Goal: Task Accomplishment & Management: Manage account settings

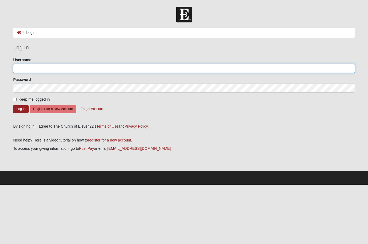
type input "[EMAIL_ADDRESS][DOMAIN_NAME]"
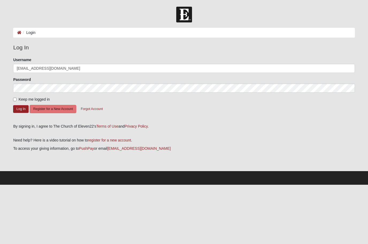
click at [21, 109] on button "Log In" at bounding box center [20, 109] width 15 height 8
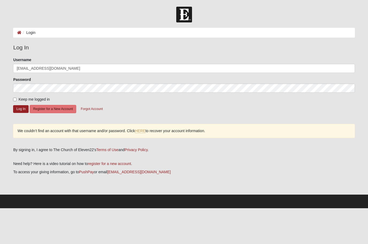
click at [15, 99] on input "Keep me logged in" at bounding box center [14, 99] width 3 height 3
checkbox input "true"
click at [21, 110] on button "Log In" at bounding box center [20, 109] width 15 height 8
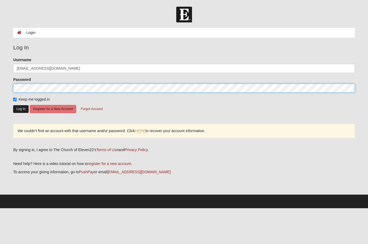
click at [21, 109] on button "Log In" at bounding box center [20, 109] width 15 height 8
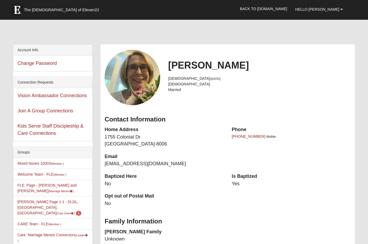
click at [76, 208] on li "Nell Page 1:1 - DI,DL,BF,CA (Care Giver ) 1" at bounding box center [52, 207] width 79 height 22
click at [70, 212] on small "(Care Giver )" at bounding box center [65, 213] width 18 height 3
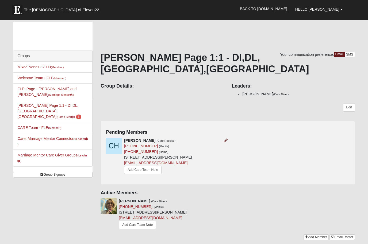
click at [225, 138] on link at bounding box center [226, 140] width 4 height 4
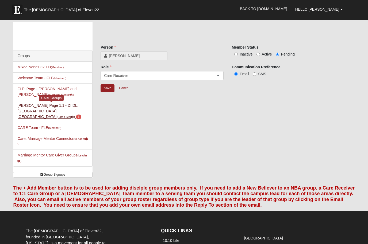
click at [81, 108] on link "Nell Page 1:1 - DI,DL,BF,CA (Care Giver ) 1" at bounding box center [49, 110] width 64 height 15
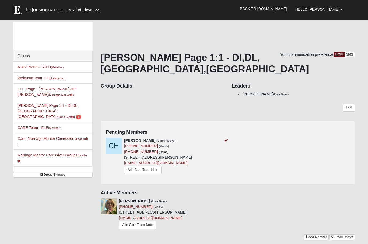
click at [225, 138] on link at bounding box center [226, 140] width 4 height 4
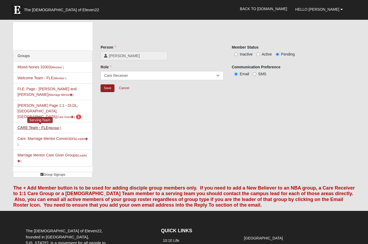
click at [55, 126] on small "(Member )" at bounding box center [54, 127] width 13 height 3
click at [259, 56] on input "Active" at bounding box center [257, 54] width 3 height 3
radio input "true"
click at [194, 57] on div "[PERSON_NAME]" at bounding box center [161, 55] width 123 height 9
click at [347, 94] on div "Save Cancel" at bounding box center [227, 90] width 254 height 13
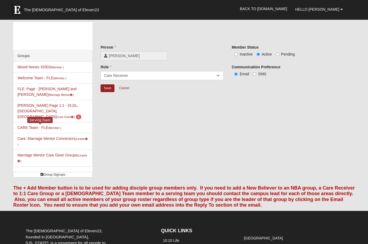
click at [342, 48] on div "Member Status Inactive Active Pending" at bounding box center [292, 51] width 123 height 12
click at [328, 90] on div "Save Cancel" at bounding box center [227, 90] width 254 height 13
click at [208, 57] on div "[PERSON_NAME]" at bounding box center [161, 55] width 123 height 9
click at [220, 75] on select "Member Leader Care Giver Care Receiver Marriage Mentor Marriage Mentee" at bounding box center [161, 75] width 123 height 9
click at [333, 48] on div "Member Status Inactive Active Pending" at bounding box center [292, 51] width 123 height 12
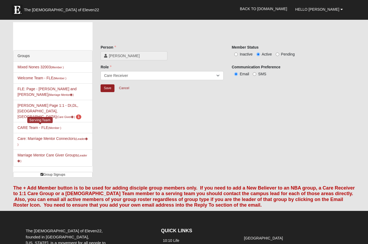
click at [340, 55] on div "Inactive Active Pending" at bounding box center [292, 54] width 123 height 6
click at [344, 56] on div "Inactive Active Pending" at bounding box center [292, 54] width 123 height 6
click at [341, 58] on div "Member Status Inactive Active Pending" at bounding box center [292, 53] width 131 height 16
click at [76, 115] on span "1" at bounding box center [79, 117] width 6 height 5
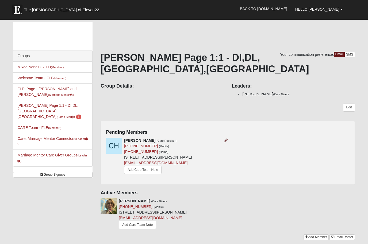
click at [227, 139] on icon at bounding box center [226, 141] width 4 height 4
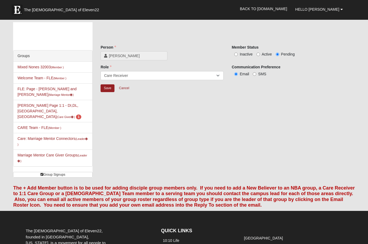
click at [113, 117] on div "Groups Mixed Nones 32003 (Member ) Welcome Team - FLE (Member ) FLE: Page - Nel…" at bounding box center [183, 101] width 349 height 159
click at [264, 52] on span "Active" at bounding box center [267, 54] width 10 height 4
click at [260, 53] on input "Active" at bounding box center [257, 54] width 3 height 3
radio input "true"
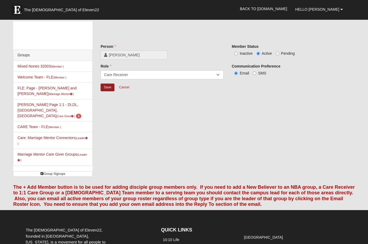
click at [293, 109] on div "Groups Mixed Nones 32003 (Member ) Welcome Team - FLE (Member ) FLE: Page - Nel…" at bounding box center [183, 100] width 349 height 159
click at [200, 147] on div "Groups Mixed Nones 32003 (Member ) Welcome Team - FLE (Member ) FLE: Page - Nel…" at bounding box center [183, 100] width 349 height 159
click at [177, 153] on div "Groups Mixed Nones 32003 (Member ) Welcome Team - FLE (Member ) FLE: Page - Nel…" at bounding box center [183, 100] width 349 height 159
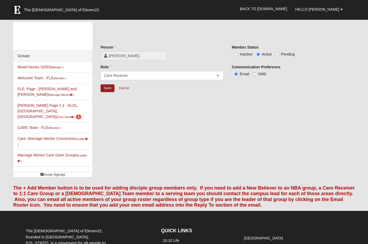
click at [327, 44] on div "Person Christi Horan Person is required. Member Status Inactive Active Pending …" at bounding box center [227, 59] width 254 height 75
click at [339, 64] on div "Person Christi Horan Person is required. Member Status Inactive Active Pending" at bounding box center [227, 55] width 262 height 20
click at [265, 93] on div "Save Cancel" at bounding box center [227, 90] width 254 height 13
click at [34, 106] on link "Nell Page 1:1 - DI,DL,BF,CA (Care Giver ) 1" at bounding box center [49, 110] width 64 height 15
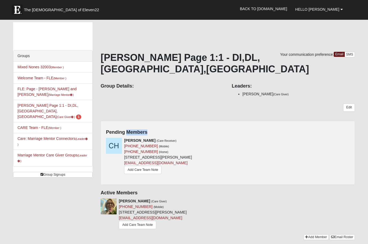
click at [248, 139] on div "Christi Horan (Care Receiver) (561) 235-9447 (Mobile) (561) 235-9447 (Home) 180…" at bounding box center [227, 159] width 251 height 42
click at [267, 146] on div "Christi Horan (Care Receiver) (561) 235-9447 (Mobile) (561) 235-9447 (Home) 180…" at bounding box center [227, 159] width 251 height 42
click at [227, 199] on icon at bounding box center [226, 201] width 4 height 4
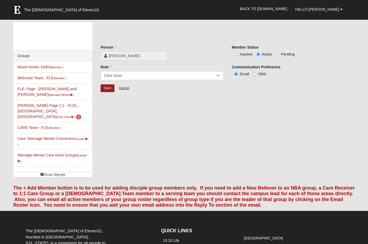
click at [126, 90] on link "Cancel" at bounding box center [123, 88] width 17 height 8
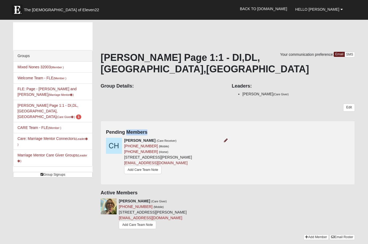
click at [227, 139] on icon at bounding box center [226, 141] width 4 height 4
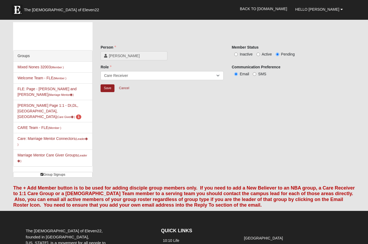
click at [259, 53] on input "Active" at bounding box center [257, 54] width 3 height 3
radio input "true"
click at [109, 91] on input "Save" at bounding box center [107, 88] width 14 height 8
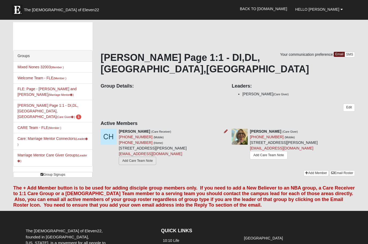
click at [147, 157] on link "Add Care Team Note" at bounding box center [137, 161] width 37 height 8
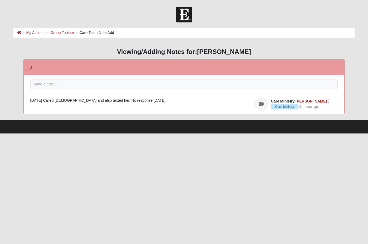
click at [46, 78] on div "Please correct the following: Pin to Top Save Note Care Ministry [PERSON_NAME] …" at bounding box center [184, 94] width 320 height 38
click at [47, 84] on div at bounding box center [183, 92] width 307 height 24
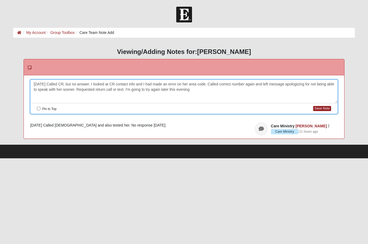
click at [138, 85] on div "[DATE] Called CR, but no answer. I looked at CR contact info and I had made an …" at bounding box center [183, 92] width 307 height 24
click at [322, 110] on button "Save Note" at bounding box center [322, 108] width 18 height 5
